Goal: Task Accomplishment & Management: Use online tool/utility

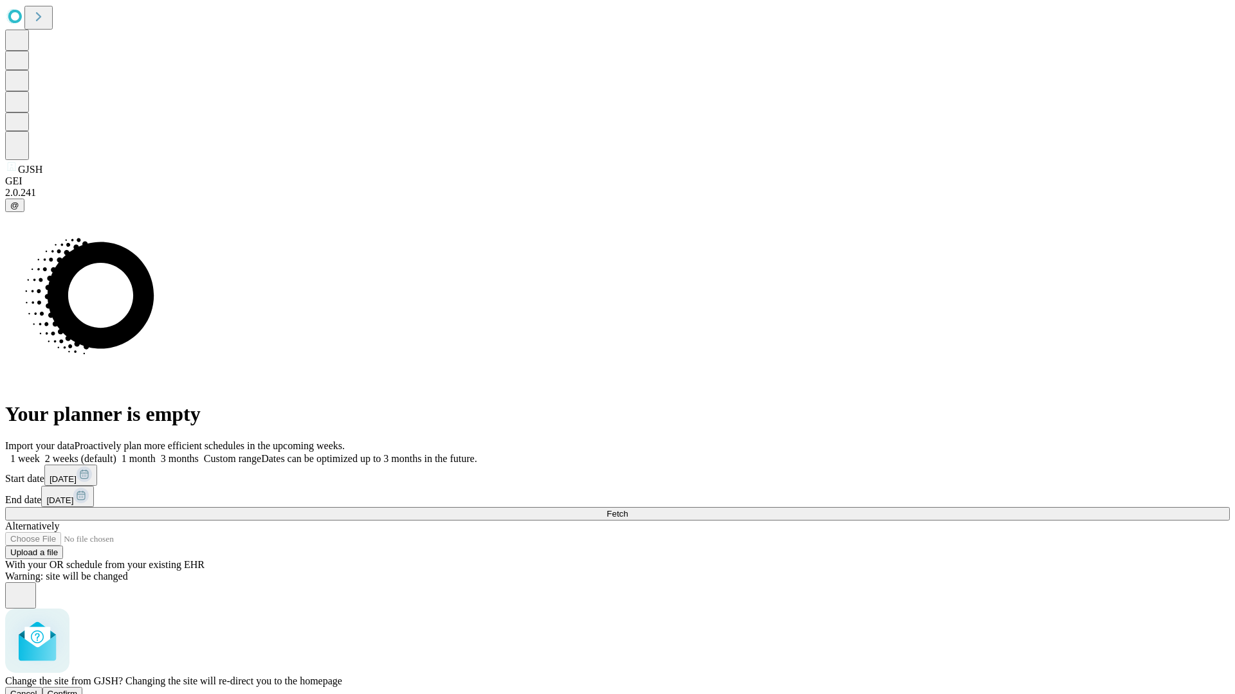
click at [78, 689] on span "Confirm" at bounding box center [63, 694] width 30 height 10
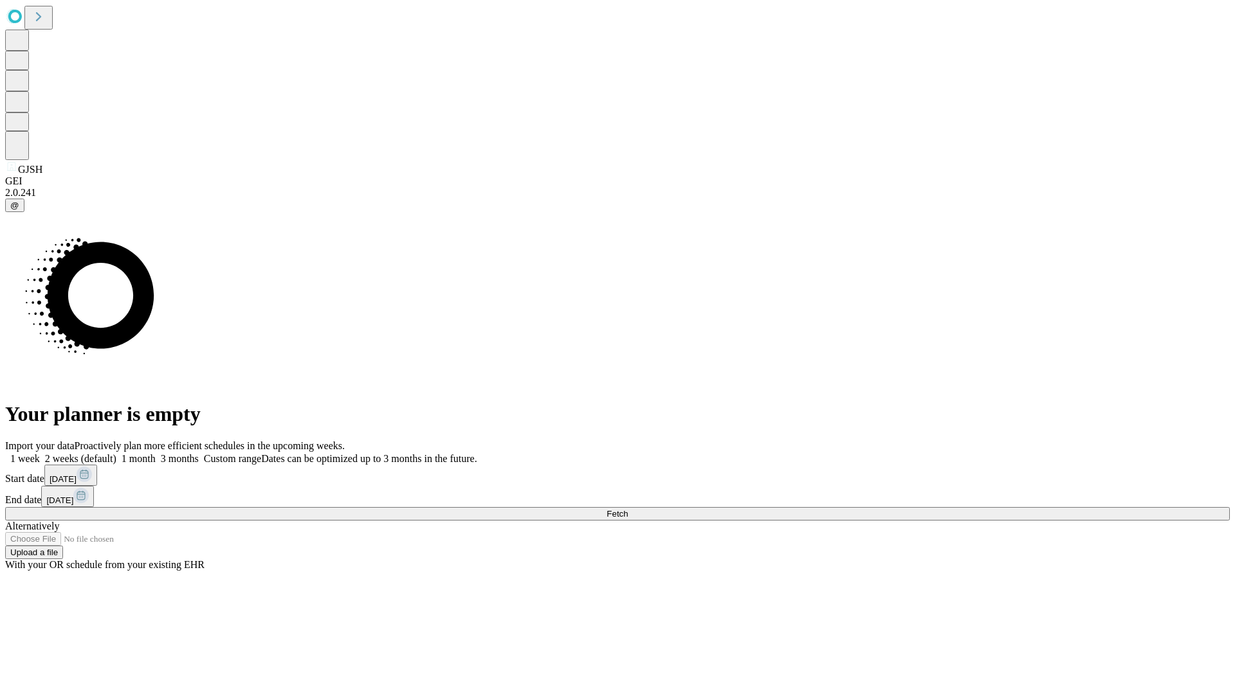
click at [116, 453] on label "2 weeks (default)" at bounding box center [78, 458] width 77 height 11
click at [628, 509] on span "Fetch" at bounding box center [616, 514] width 21 height 10
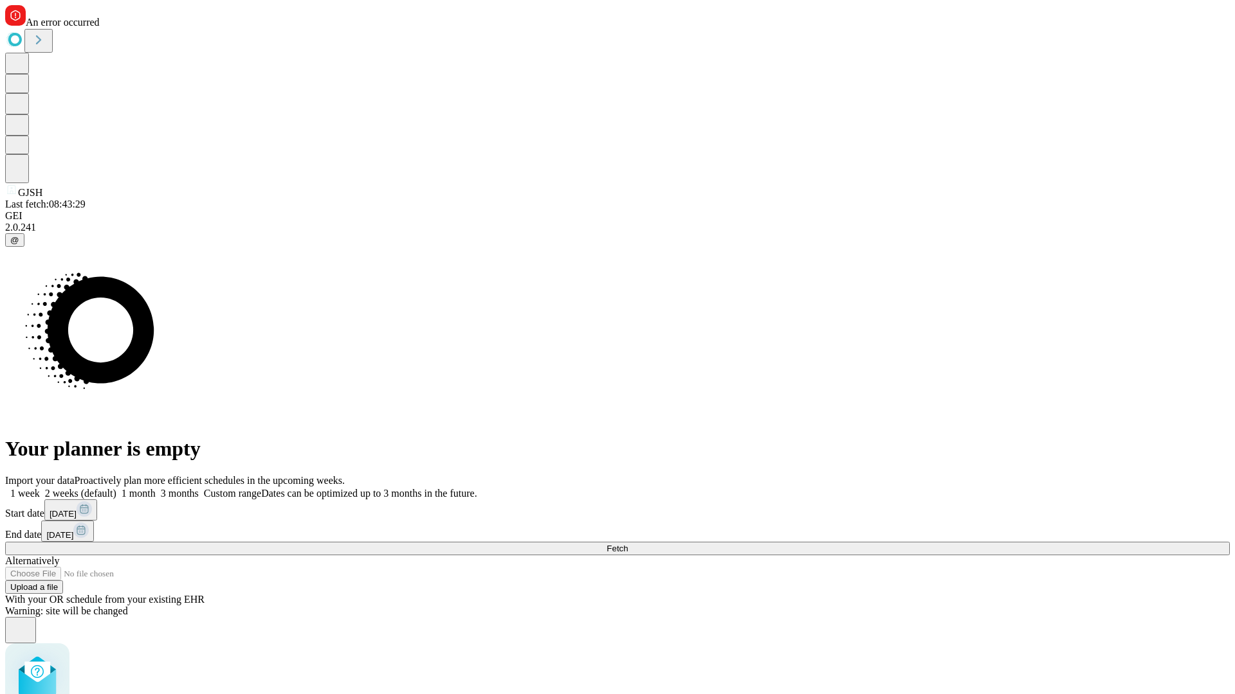
click at [116, 488] on label "2 weeks (default)" at bounding box center [78, 493] width 77 height 11
click at [628, 544] on span "Fetch" at bounding box center [616, 549] width 21 height 10
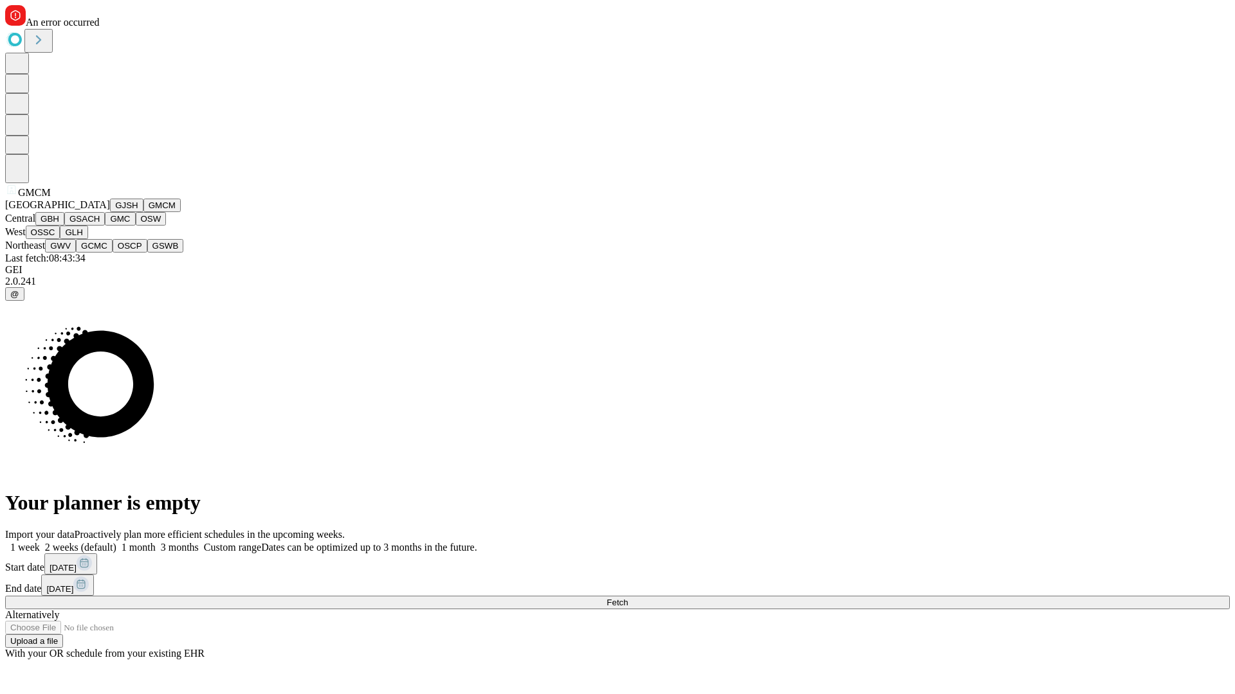
click at [64, 226] on button "GBH" at bounding box center [49, 219] width 29 height 14
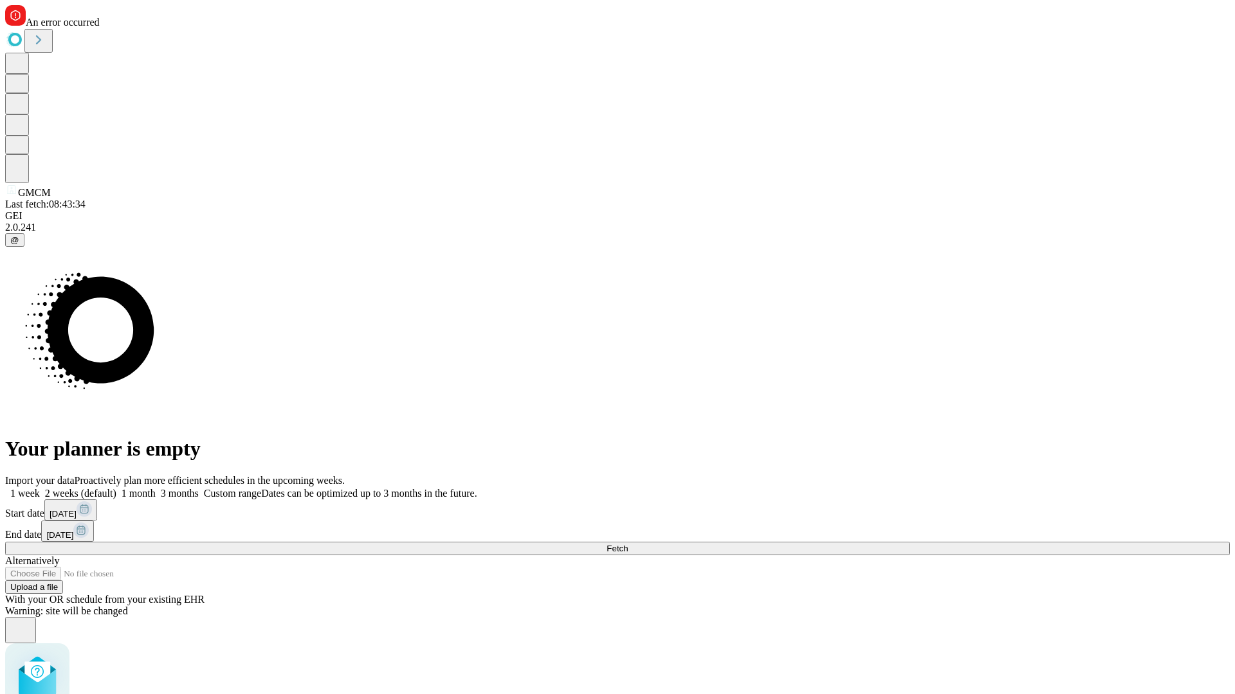
click at [116, 488] on label "2 weeks (default)" at bounding box center [78, 493] width 77 height 11
click at [628, 544] on span "Fetch" at bounding box center [616, 549] width 21 height 10
click at [116, 488] on label "2 weeks (default)" at bounding box center [78, 493] width 77 height 11
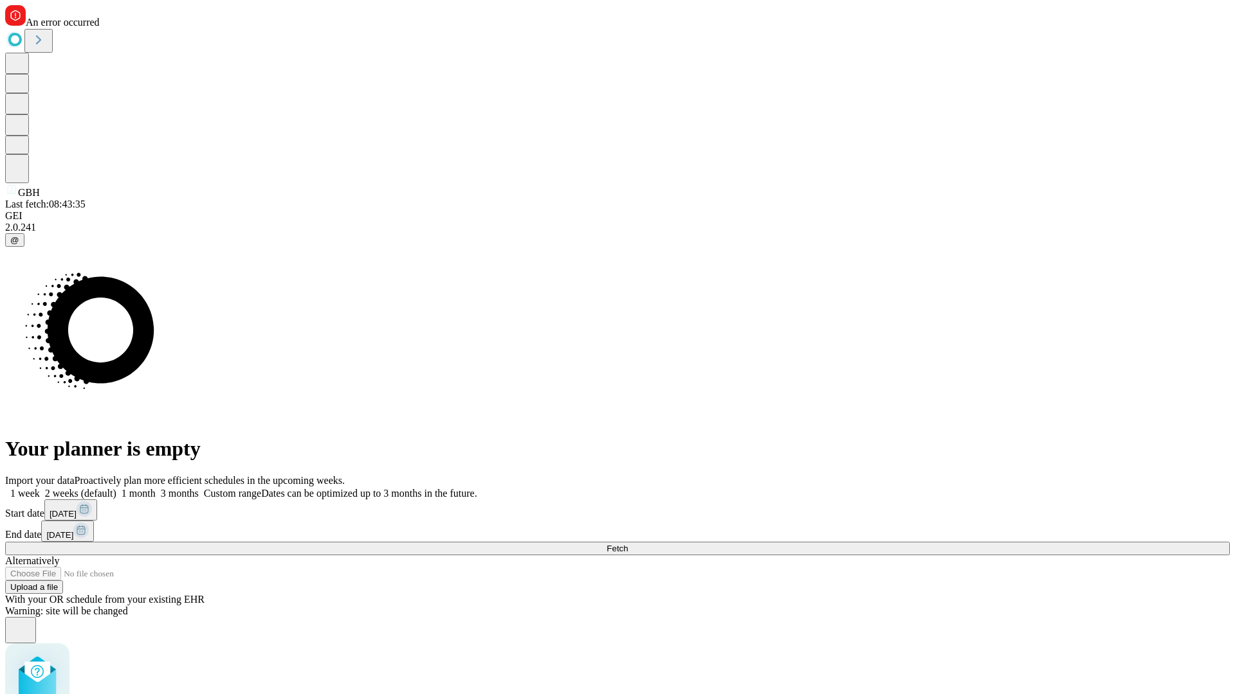
click at [628, 544] on span "Fetch" at bounding box center [616, 549] width 21 height 10
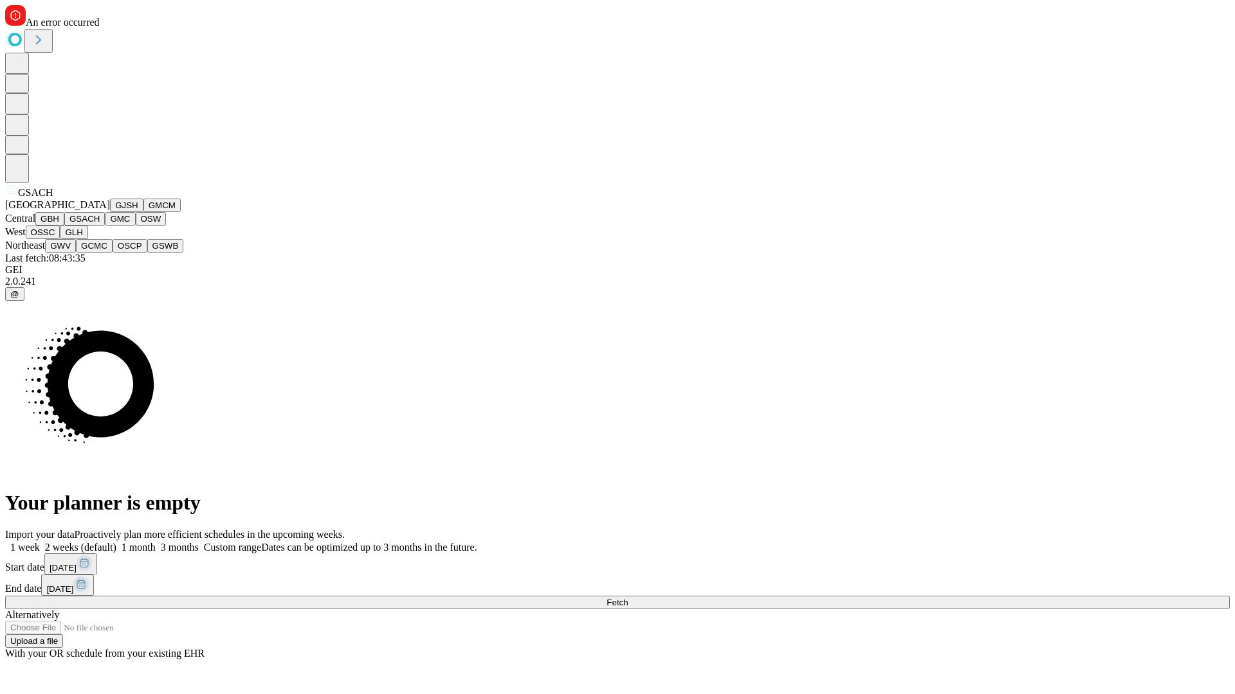
click at [105, 226] on button "GMC" at bounding box center [120, 219] width 30 height 14
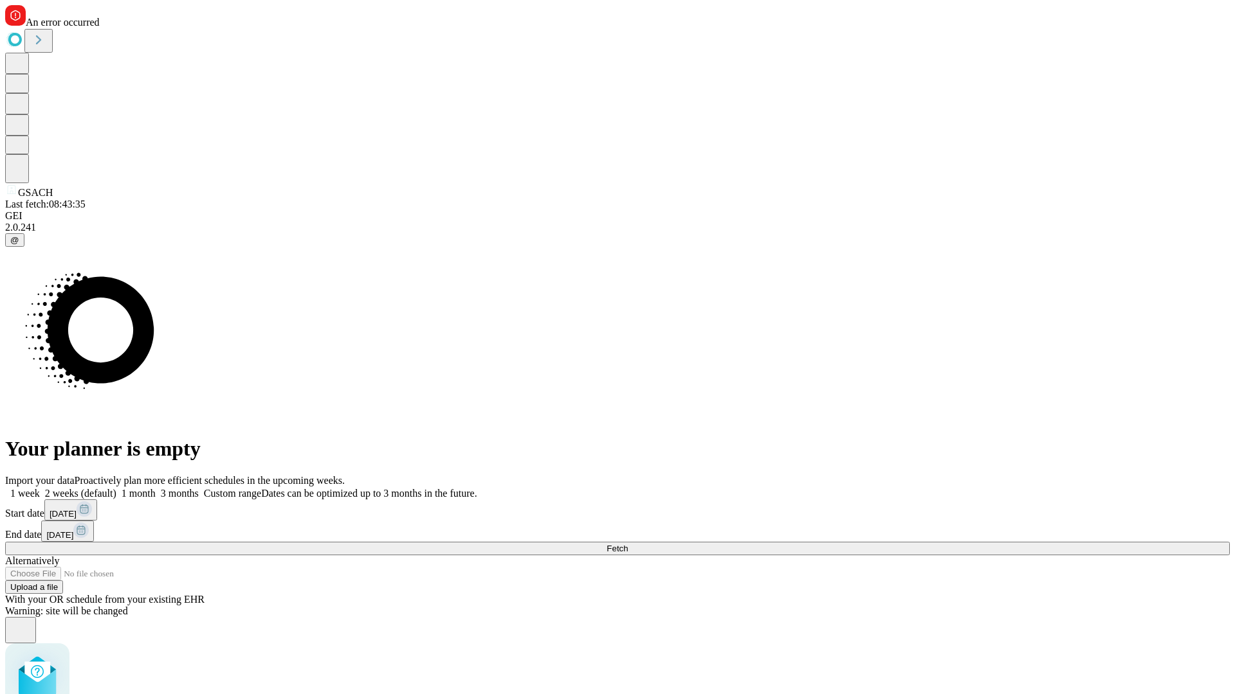
click at [116, 488] on label "2 weeks (default)" at bounding box center [78, 493] width 77 height 11
click at [628, 544] on span "Fetch" at bounding box center [616, 549] width 21 height 10
click at [116, 488] on label "2 weeks (default)" at bounding box center [78, 493] width 77 height 11
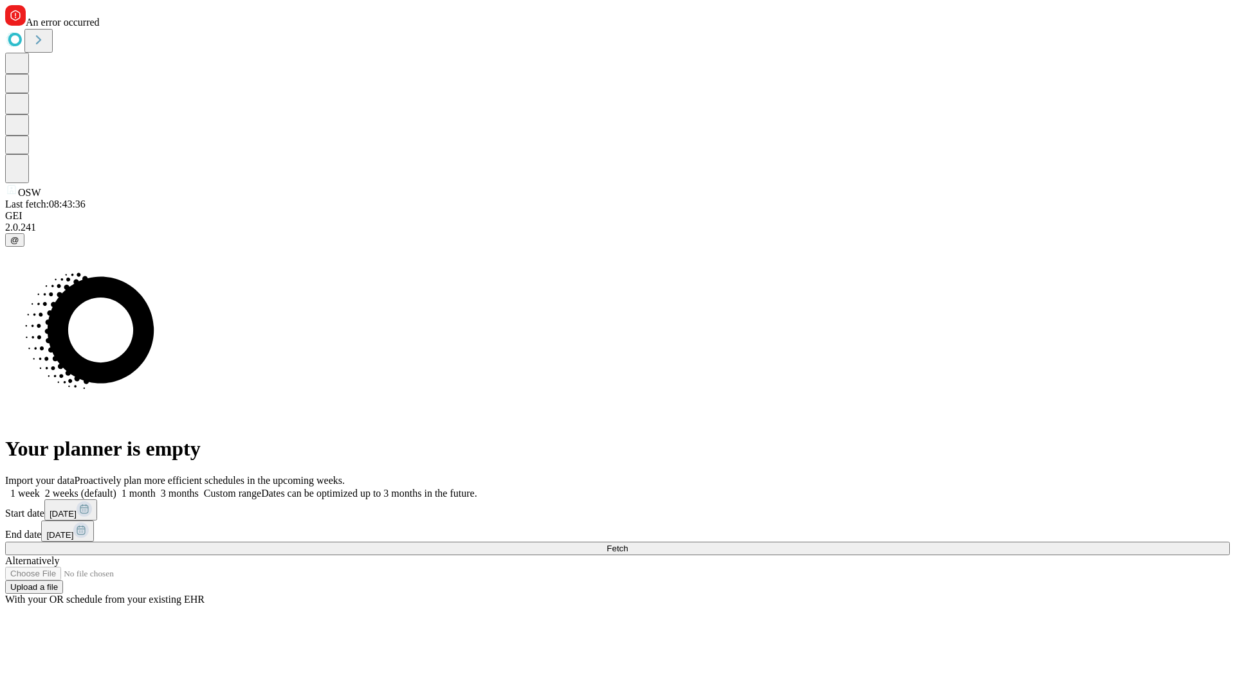
click at [628, 544] on span "Fetch" at bounding box center [616, 549] width 21 height 10
click at [116, 488] on label "2 weeks (default)" at bounding box center [78, 493] width 77 height 11
click at [628, 544] on span "Fetch" at bounding box center [616, 549] width 21 height 10
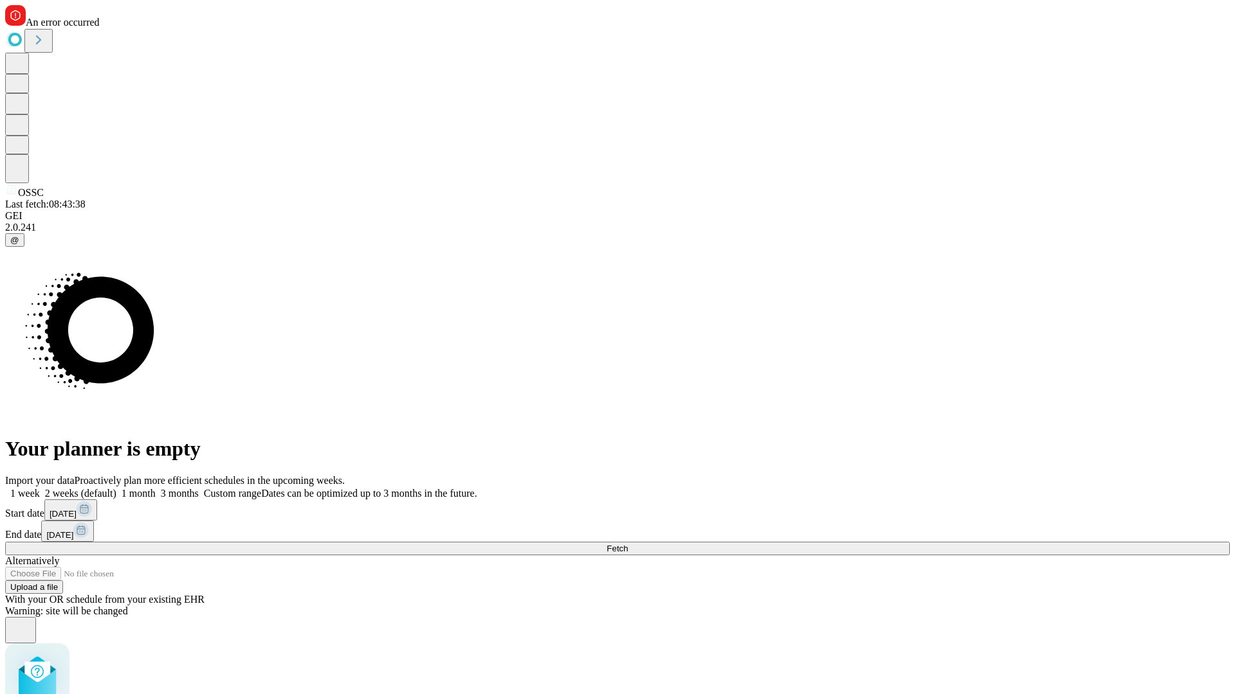
click at [116, 488] on label "2 weeks (default)" at bounding box center [78, 493] width 77 height 11
click at [628, 544] on span "Fetch" at bounding box center [616, 549] width 21 height 10
click at [116, 488] on label "2 weeks (default)" at bounding box center [78, 493] width 77 height 11
click at [628, 544] on span "Fetch" at bounding box center [616, 549] width 21 height 10
